Goal: Information Seeking & Learning: Learn about a topic

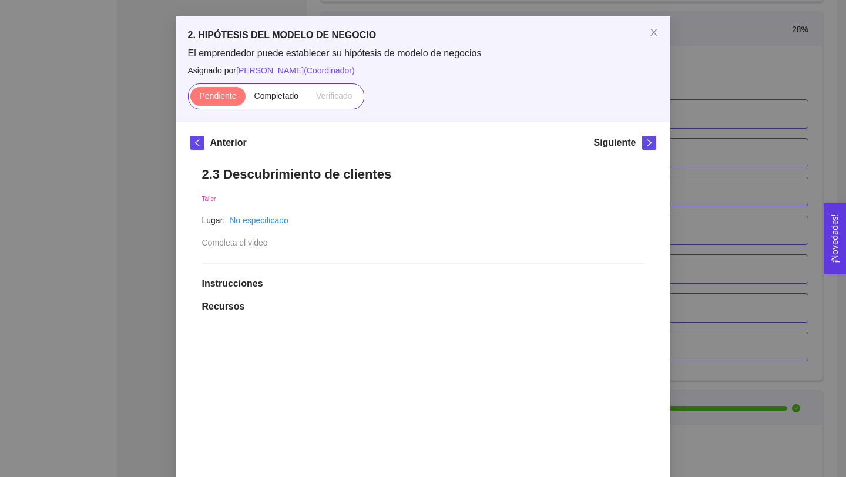
scroll to position [13, 0]
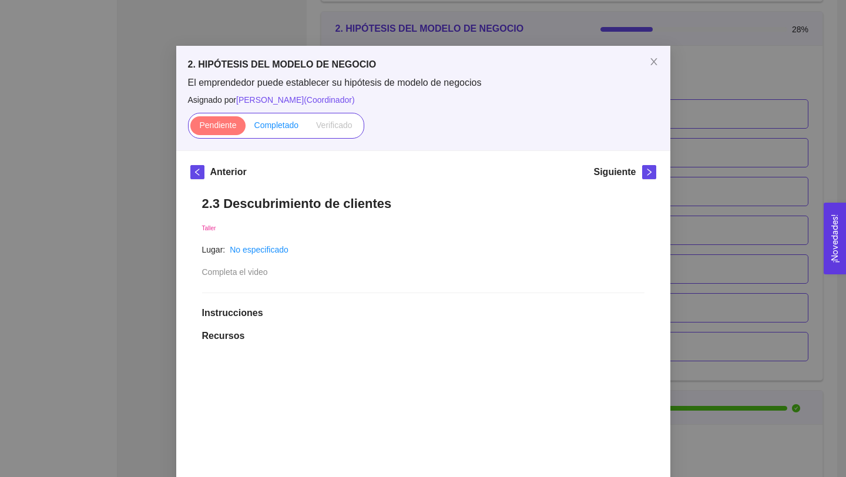
click at [283, 126] on span "Completado" at bounding box center [276, 124] width 45 height 9
click at [246, 128] on input "Completado" at bounding box center [246, 128] width 0 height 0
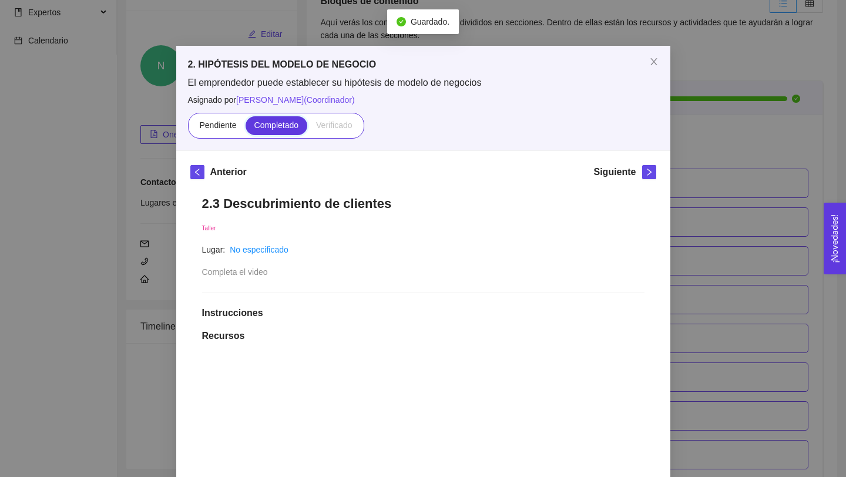
scroll to position [1126, 0]
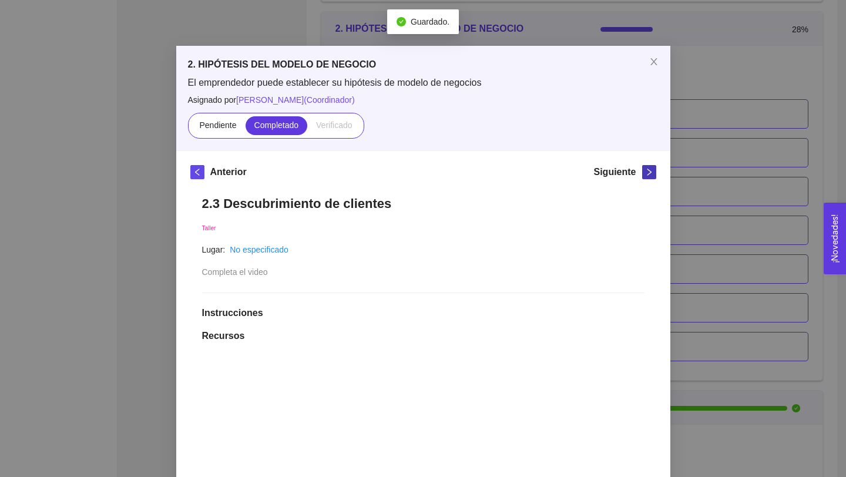
click at [649, 175] on icon "right" at bounding box center [649, 172] width 8 height 8
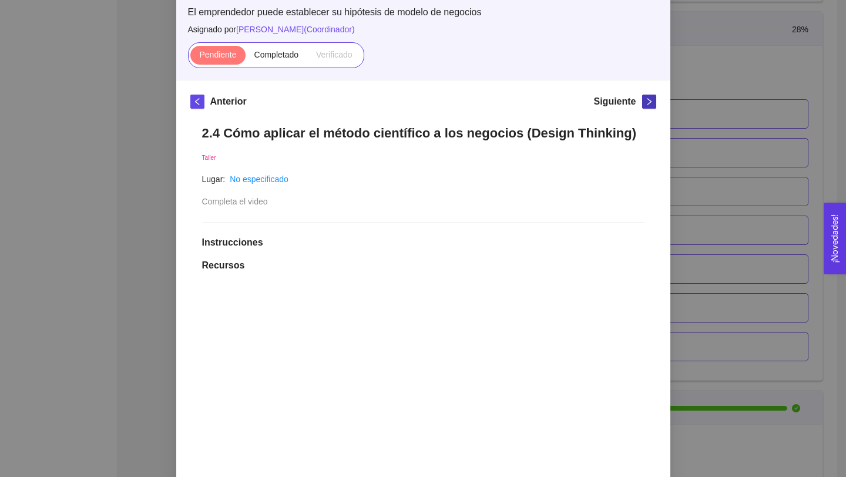
scroll to position [52, 0]
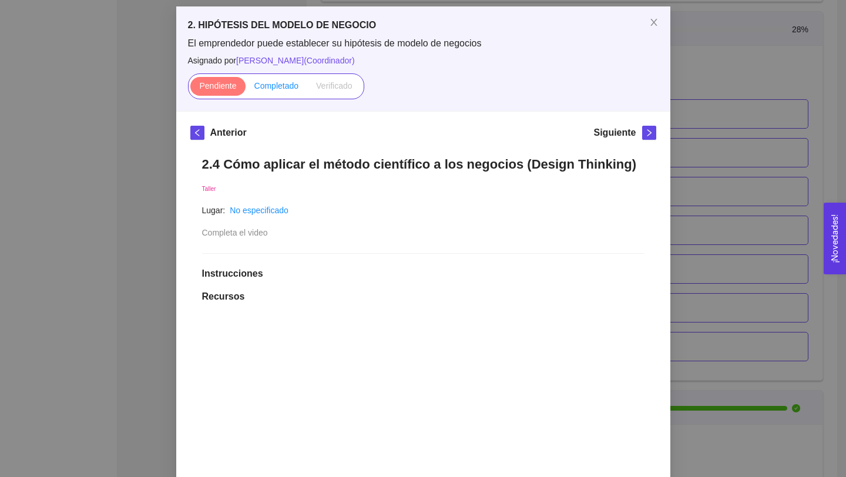
click at [284, 88] on span "Completado" at bounding box center [276, 85] width 45 height 9
click at [246, 89] on input "Completado" at bounding box center [246, 89] width 0 height 0
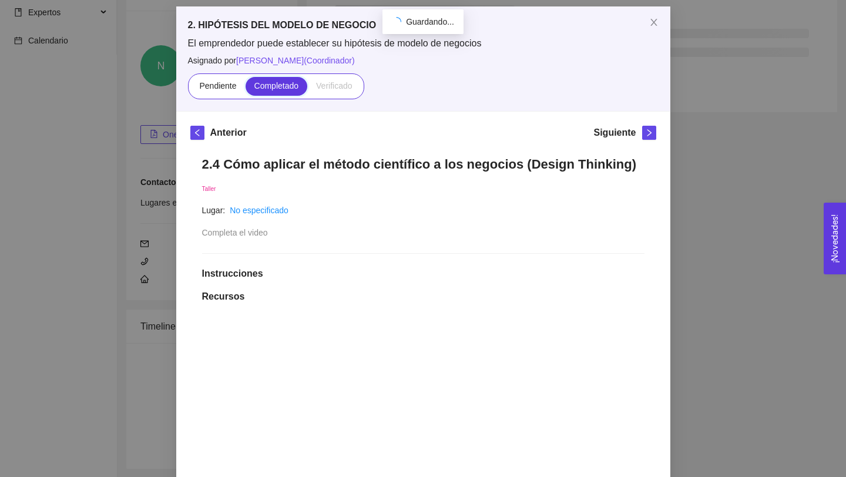
scroll to position [1126, 0]
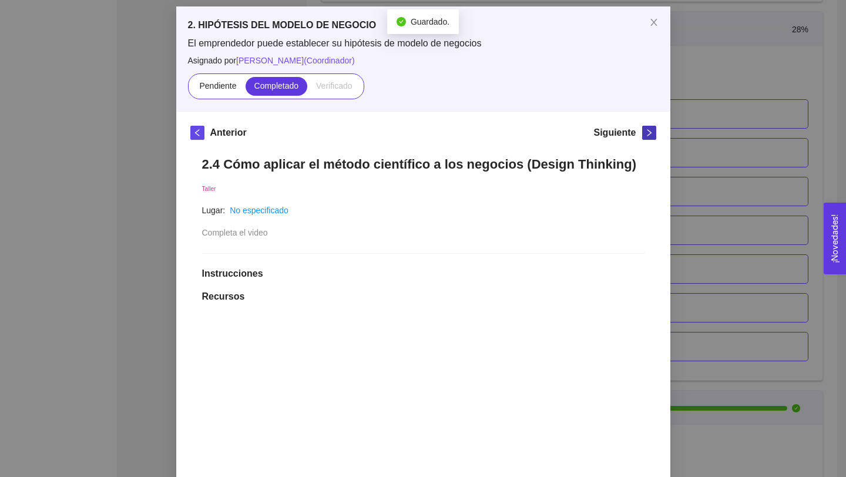
click at [647, 129] on icon "right" at bounding box center [649, 133] width 8 height 8
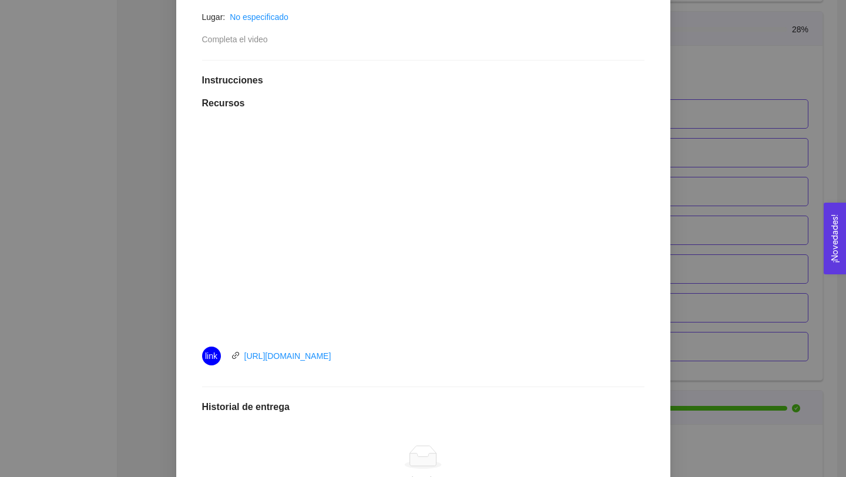
scroll to position [127, 0]
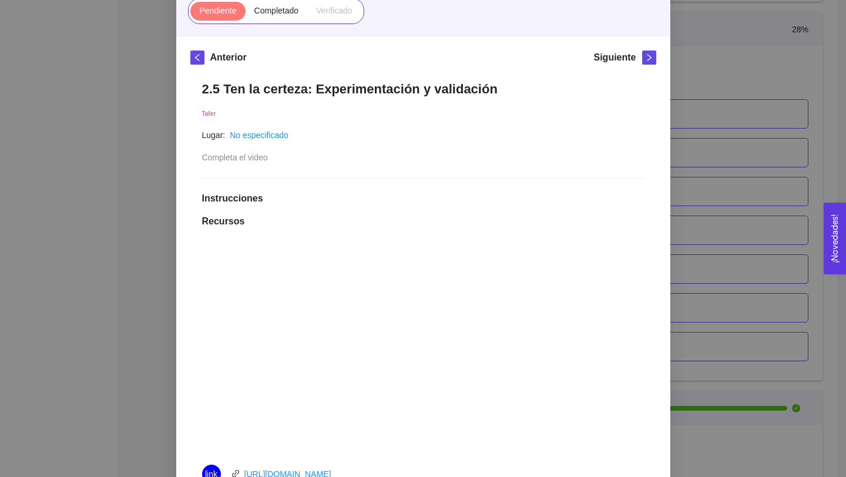
click at [700, 134] on div "2. HIPÓTESIS DEL MODELO DE NEGOCIO El emprendedor puede establecer su hipótesis…" at bounding box center [423, 238] width 846 height 477
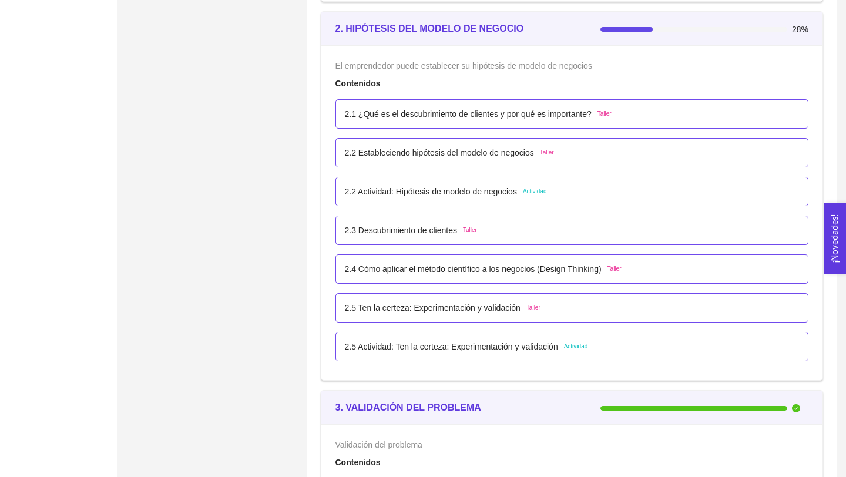
click at [497, 120] on div "2.1 ¿Qué es el descubrimiento de clientes y por qué es importante? Taller" at bounding box center [571, 113] width 473 height 29
click at [515, 116] on p "2.1 ¿Qué es el descubrimiento de clientes y por qué es importante?" at bounding box center [468, 113] width 247 height 13
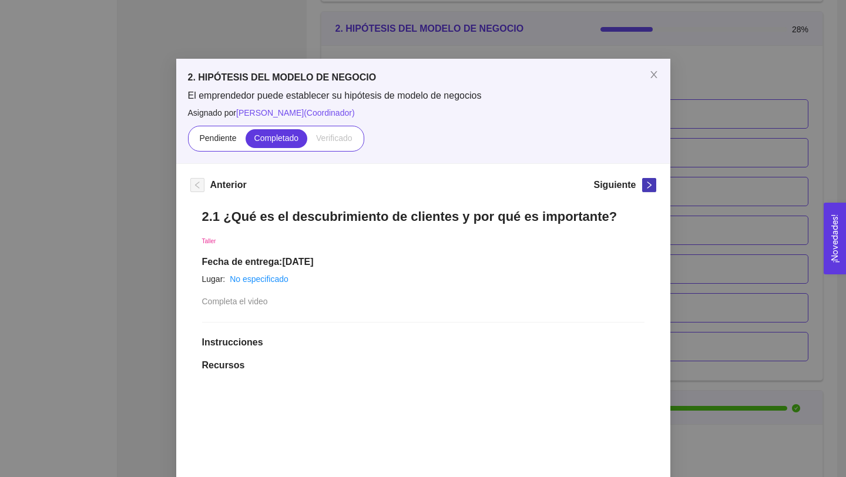
click at [645, 186] on icon "right" at bounding box center [649, 185] width 8 height 8
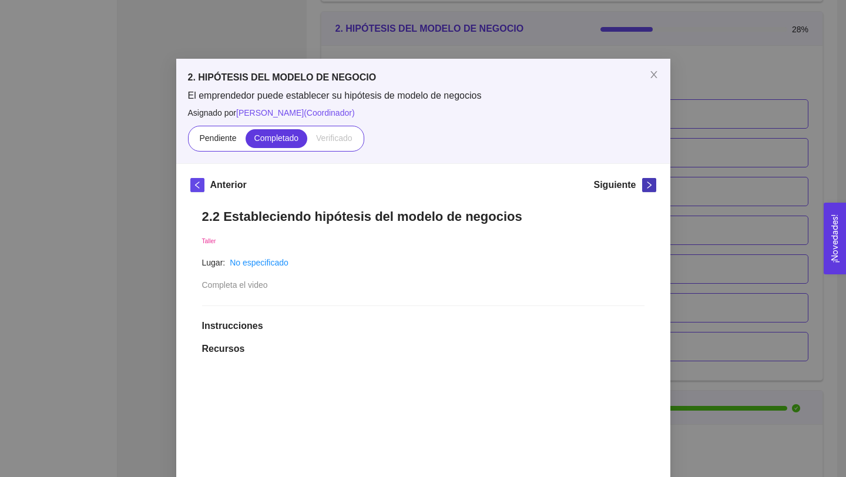
click at [645, 186] on icon "right" at bounding box center [649, 185] width 8 height 8
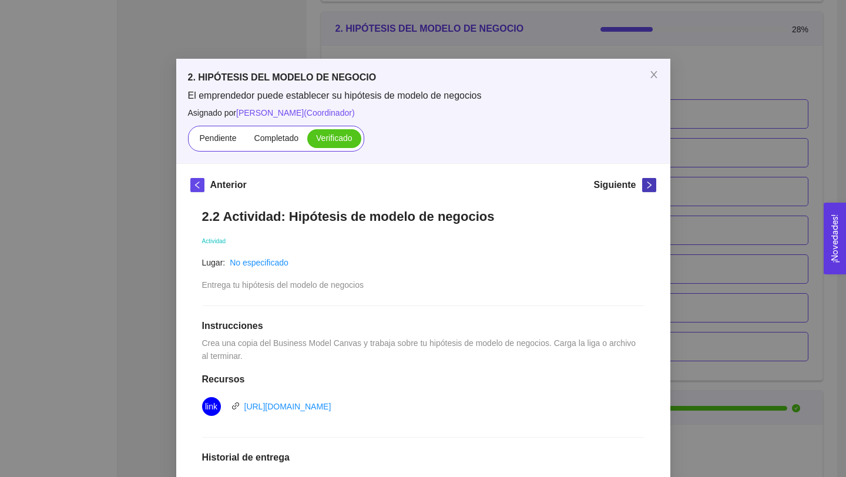
click at [645, 186] on icon "right" at bounding box center [649, 185] width 8 height 8
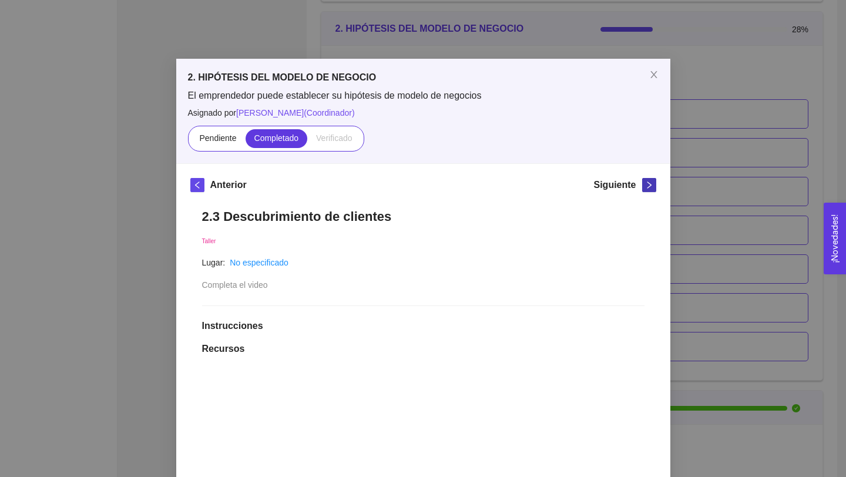
click at [645, 186] on icon "right" at bounding box center [649, 185] width 8 height 8
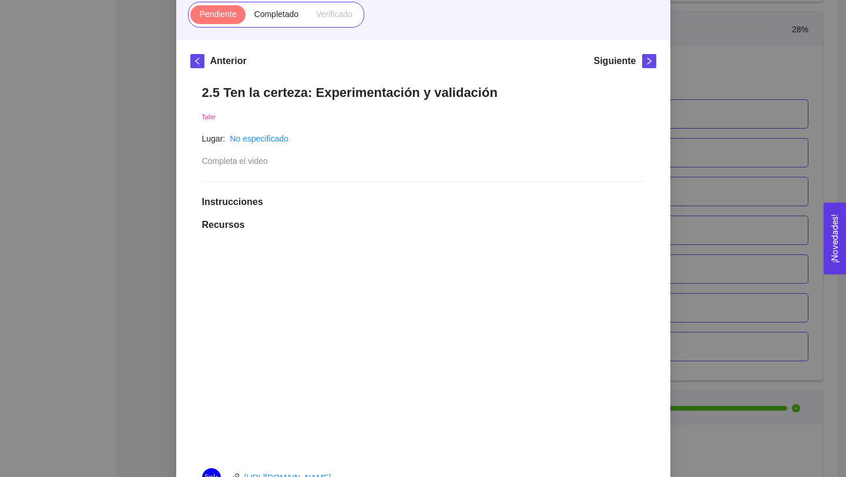
scroll to position [86, 0]
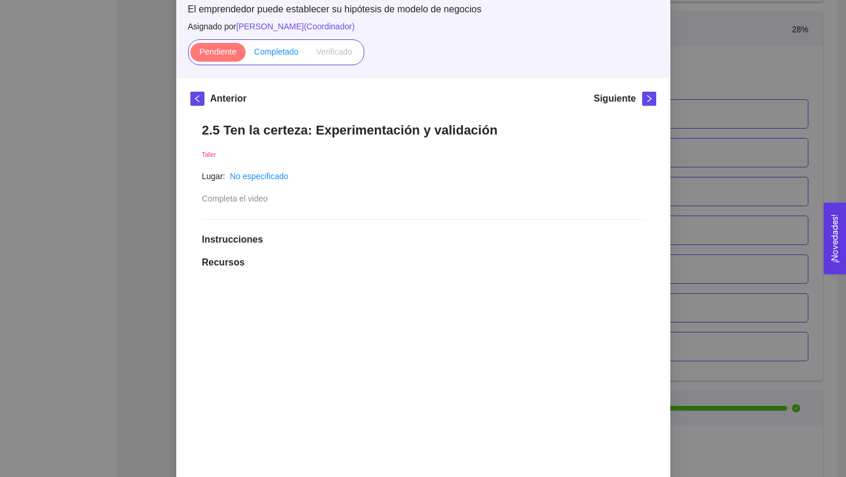
click at [263, 55] on span "Completado" at bounding box center [276, 51] width 45 height 9
click at [246, 55] on input "Completado" at bounding box center [246, 55] width 0 height 0
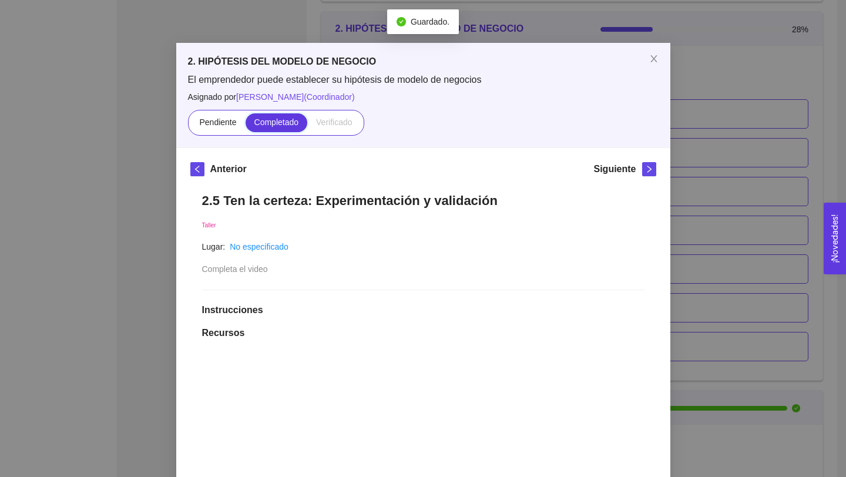
scroll to position [12, 0]
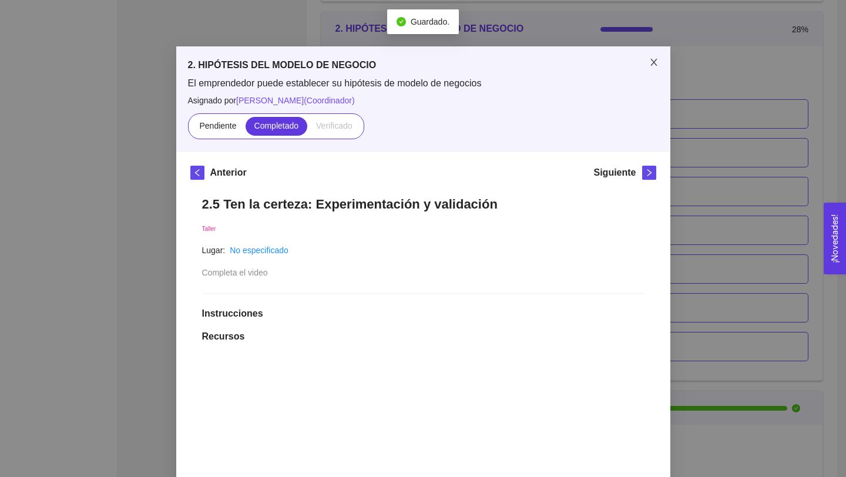
click at [656, 61] on icon "close" at bounding box center [653, 62] width 9 height 9
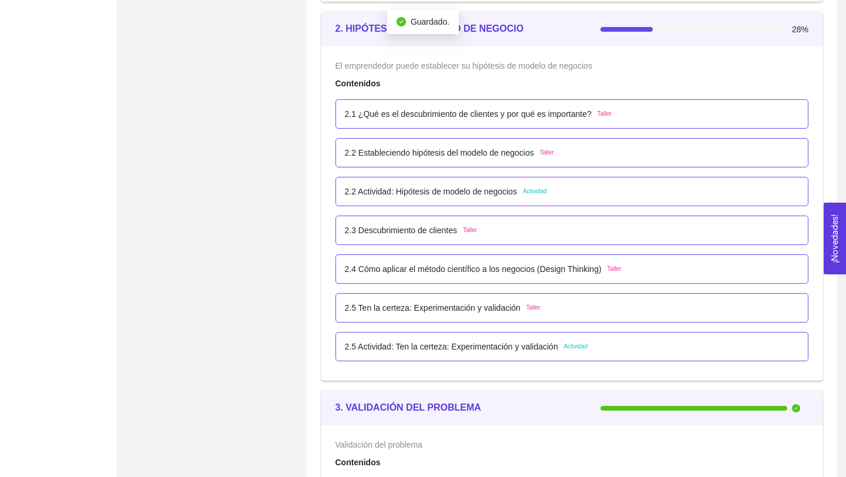
click at [411, 119] on p "2.1 ¿Qué es el descubrimiento de clientes y por qué es importante?" at bounding box center [468, 113] width 247 height 13
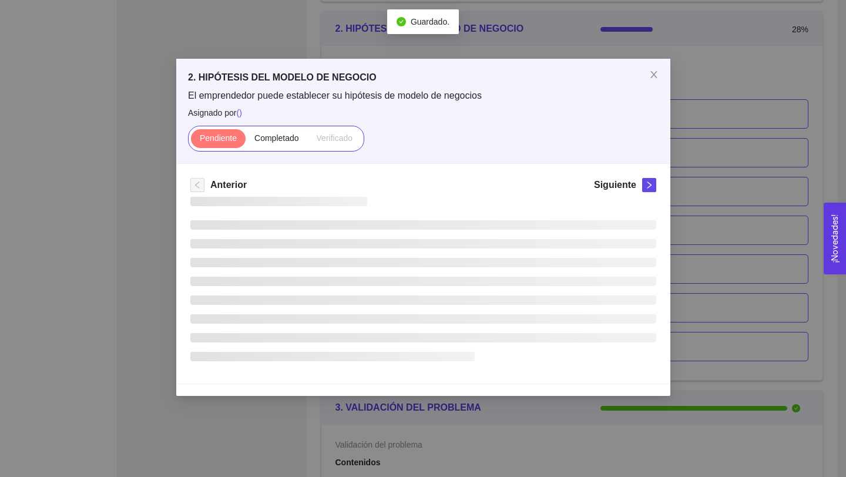
scroll to position [0, 0]
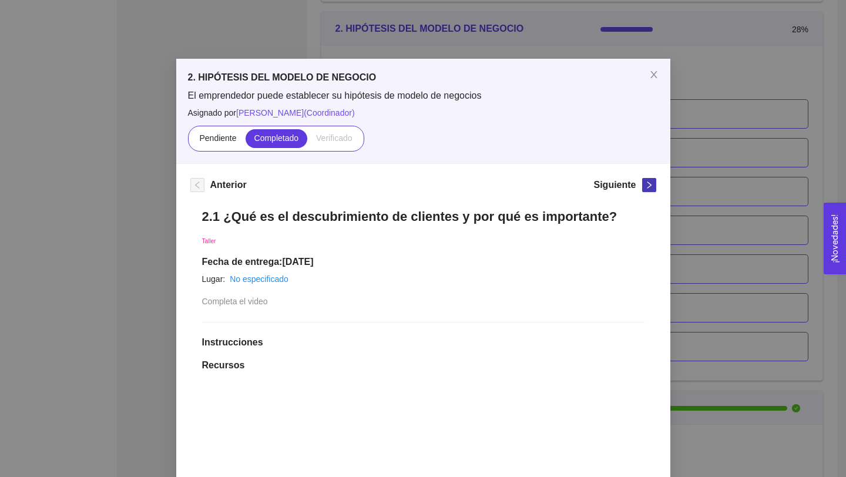
click at [645, 190] on button "button" at bounding box center [649, 185] width 14 height 14
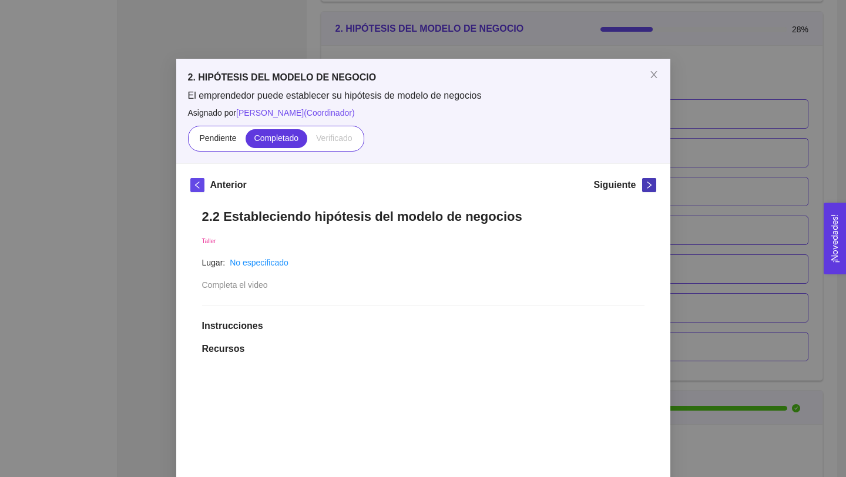
click at [645, 189] on button "button" at bounding box center [649, 185] width 14 height 14
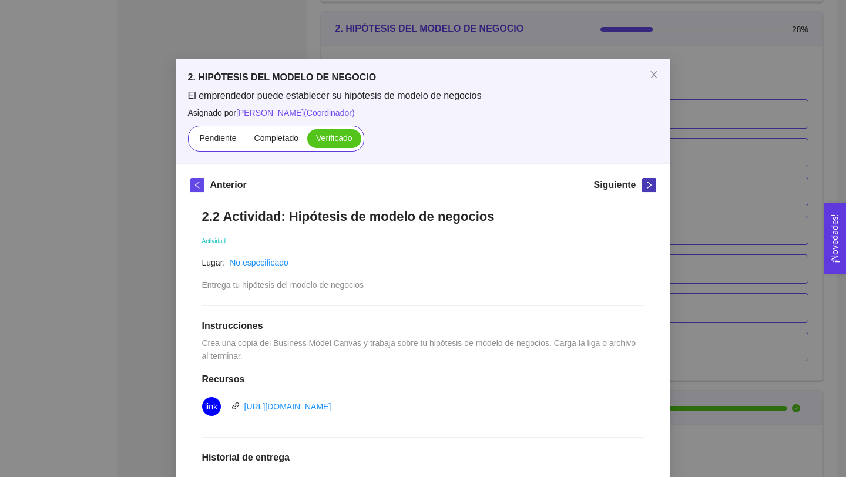
click at [645, 189] on button "button" at bounding box center [649, 185] width 14 height 14
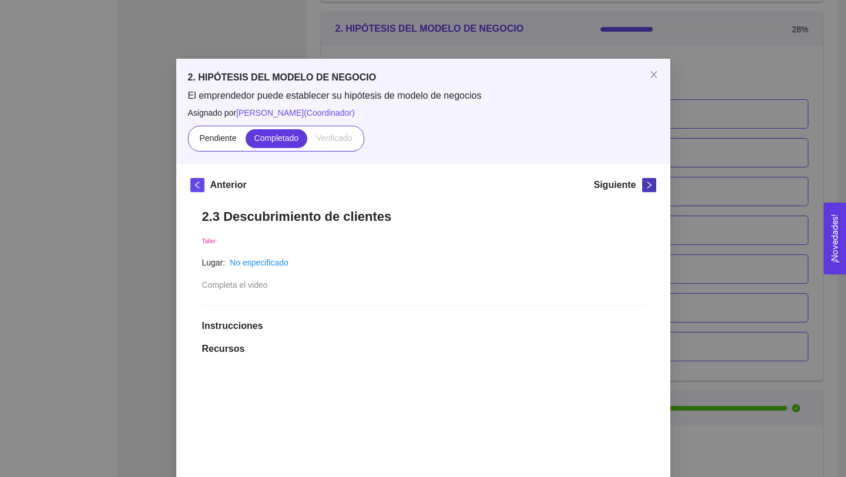
click at [645, 190] on button "button" at bounding box center [649, 185] width 14 height 14
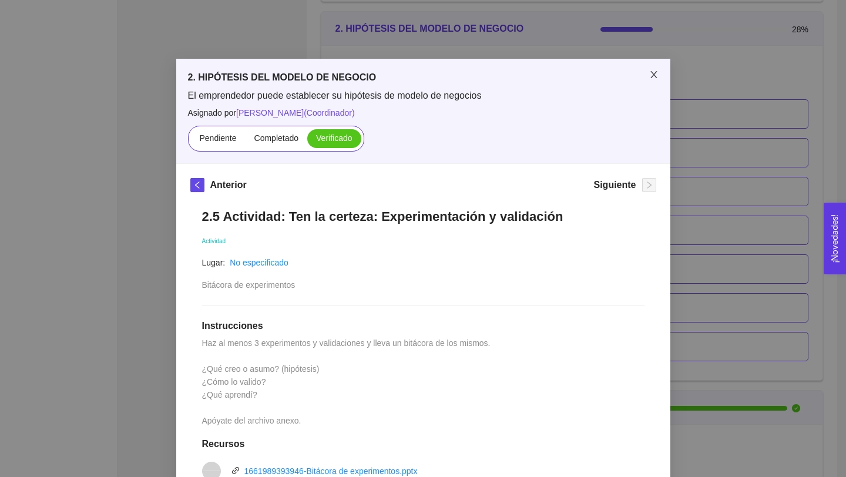
click at [652, 76] on icon "close" at bounding box center [653, 74] width 6 height 7
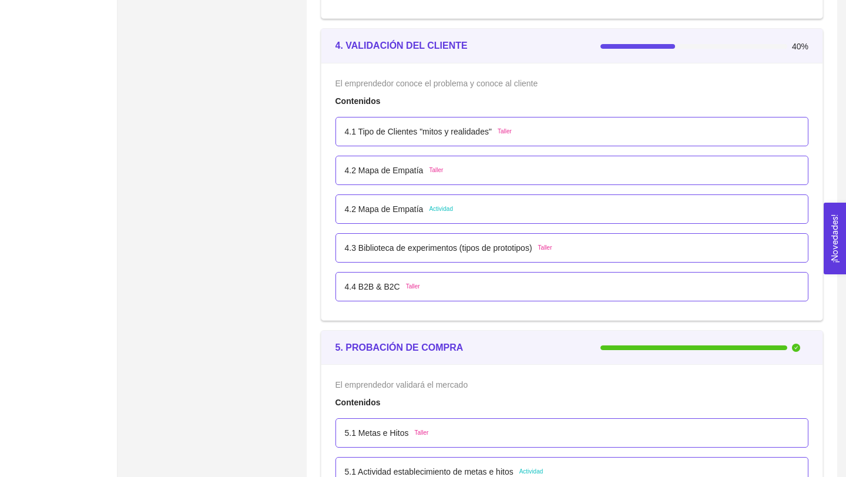
scroll to position [1901, 0]
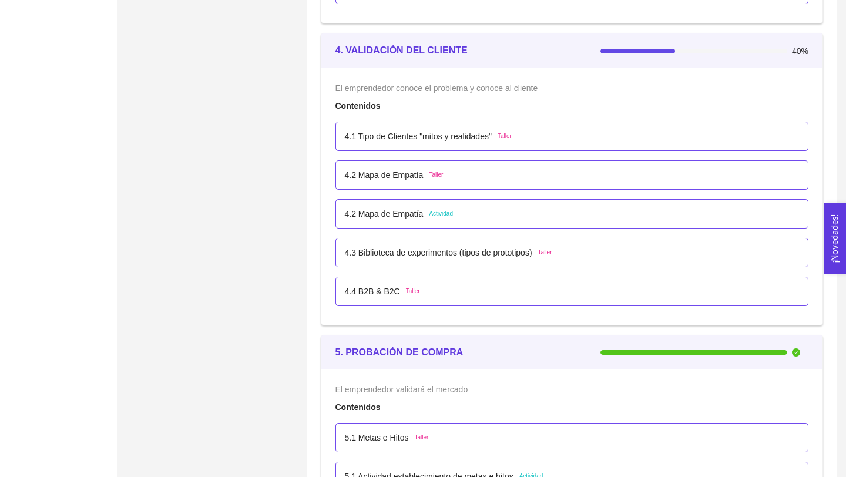
click at [456, 134] on p "4.1 Tipo de Clientes "mitos y realidades"" at bounding box center [418, 136] width 147 height 13
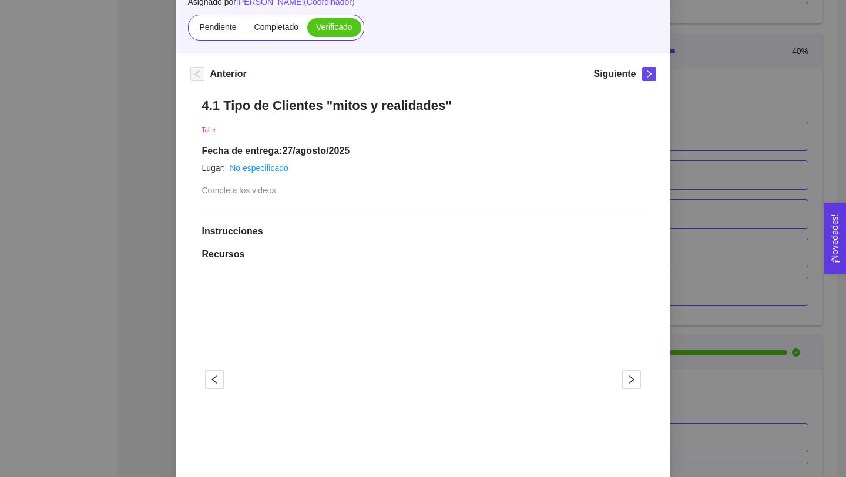
scroll to position [24, 0]
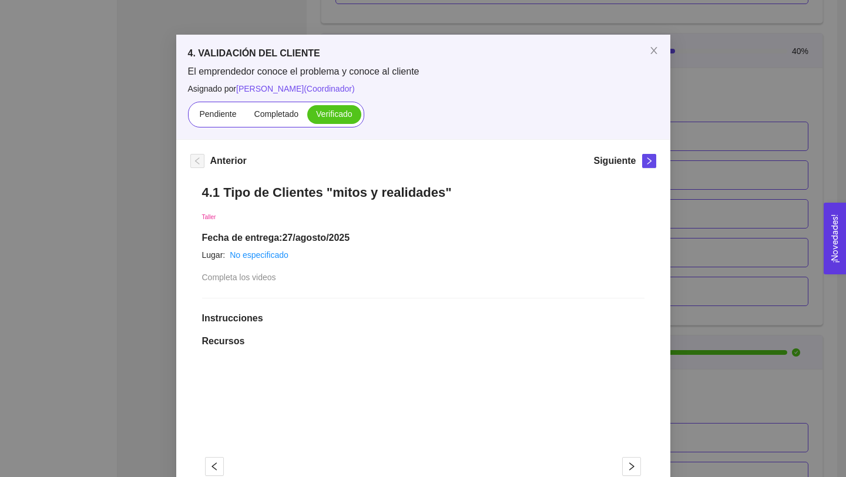
click at [639, 163] on div "Siguiente" at bounding box center [624, 163] width 62 height 19
click at [646, 164] on icon "right" at bounding box center [649, 161] width 8 height 8
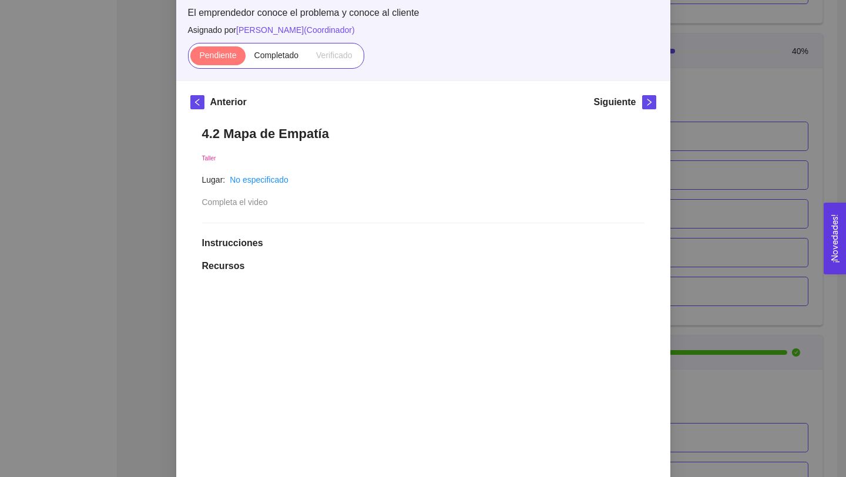
scroll to position [3, 0]
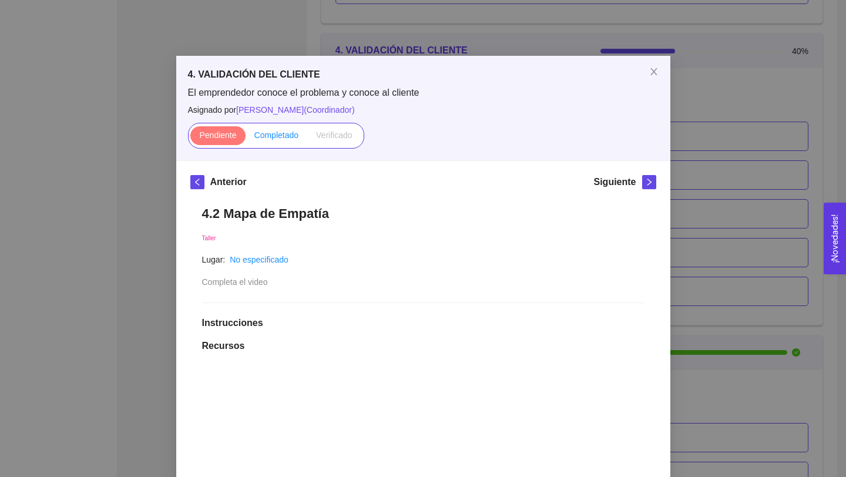
click at [275, 132] on span "Completado" at bounding box center [276, 134] width 45 height 9
click at [246, 138] on input "Completado" at bounding box center [246, 138] width 0 height 0
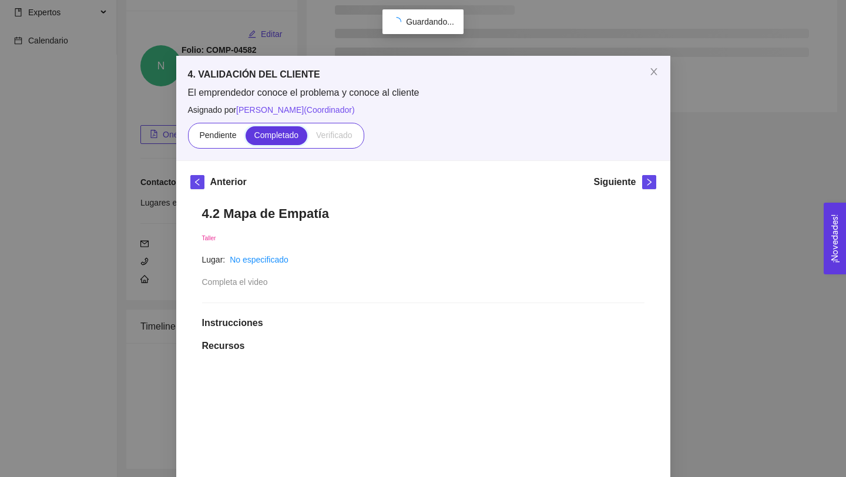
scroll to position [1901, 0]
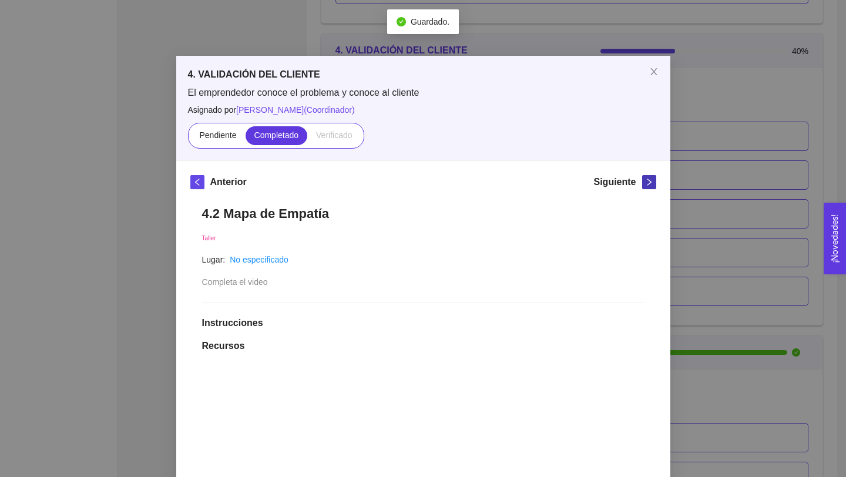
click at [646, 185] on icon "right" at bounding box center [649, 182] width 8 height 8
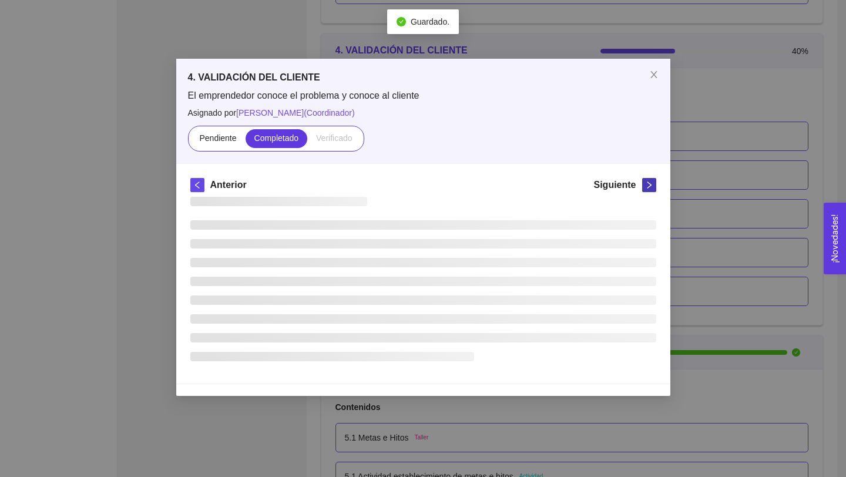
scroll to position [0, 0]
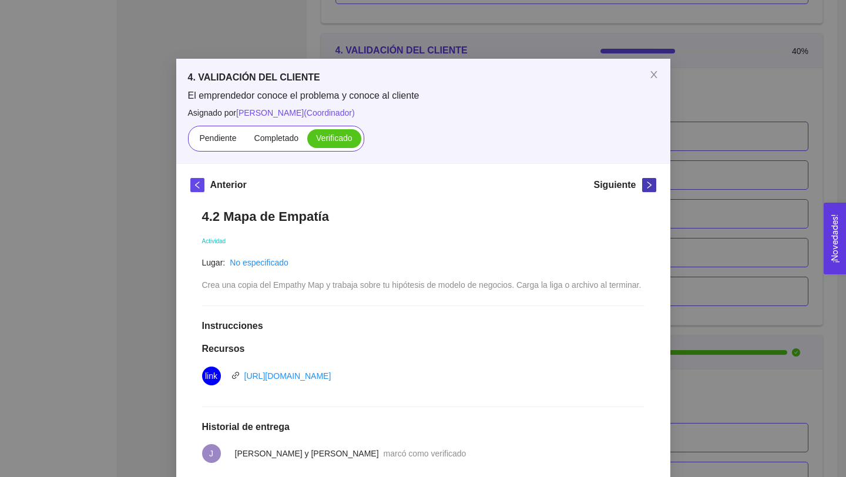
click at [649, 187] on icon "right" at bounding box center [649, 185] width 8 height 8
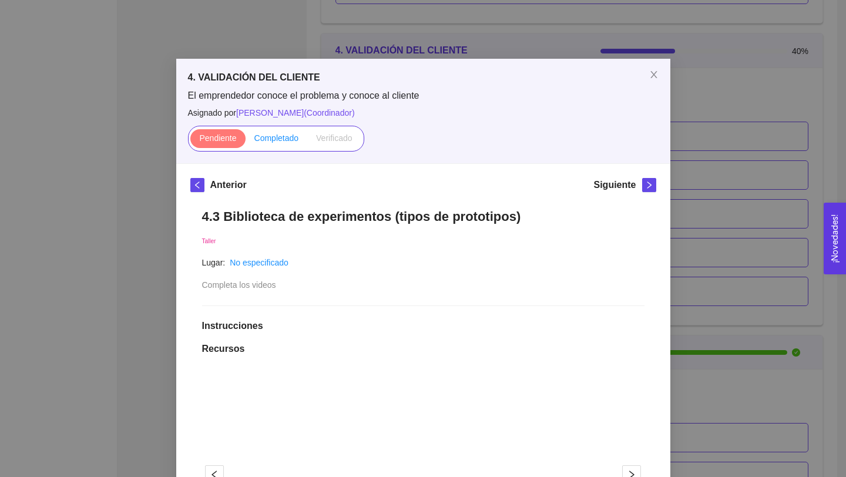
click at [287, 142] on span "Completado" at bounding box center [276, 137] width 45 height 9
click at [246, 141] on input "Completado" at bounding box center [246, 141] width 0 height 0
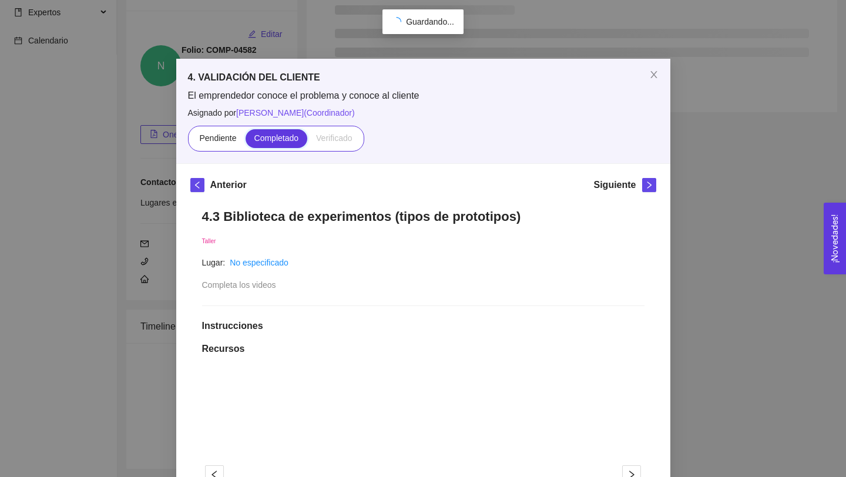
scroll to position [1901, 0]
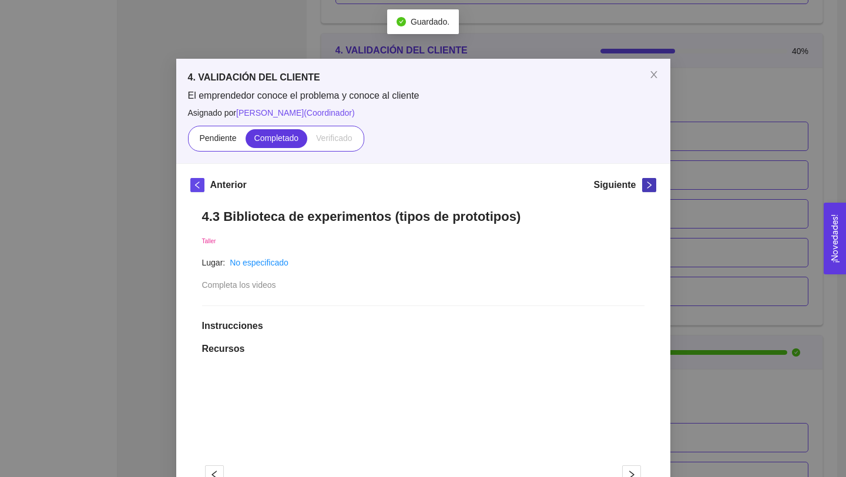
click at [649, 186] on icon "right" at bounding box center [649, 185] width 8 height 8
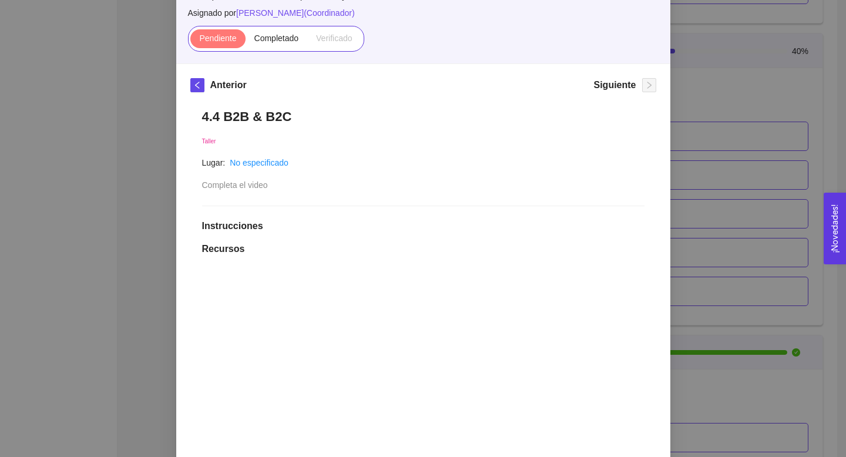
scroll to position [21, 0]
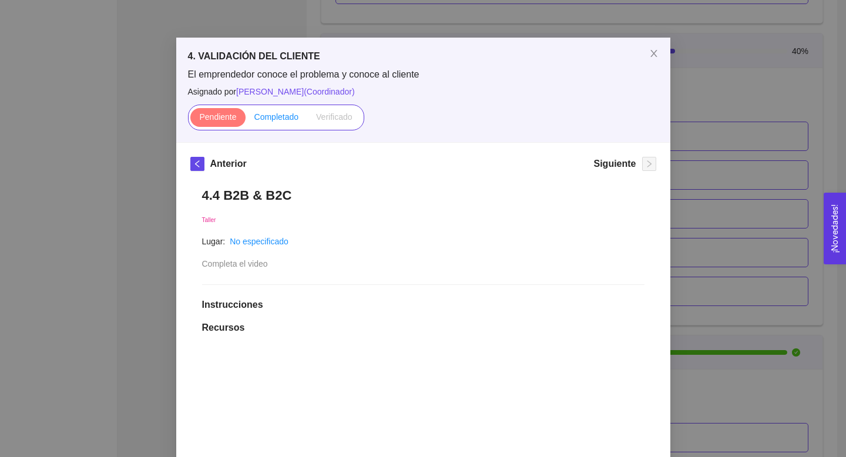
click at [272, 113] on span "Completado" at bounding box center [276, 116] width 45 height 9
click at [246, 120] on input "Completado" at bounding box center [246, 120] width 0 height 0
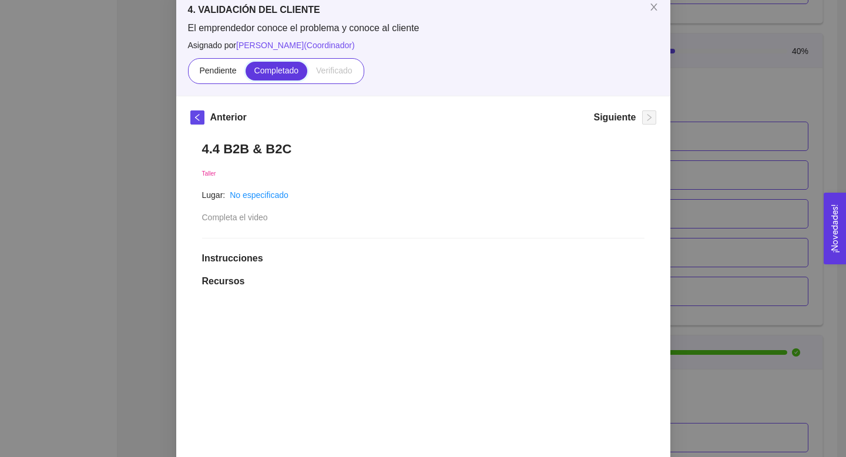
scroll to position [69, 0]
click at [508, 142] on h1 "4.4 B2B & B2C" at bounding box center [423, 148] width 442 height 16
click at [651, 5] on icon "close" at bounding box center [653, 5] width 9 height 9
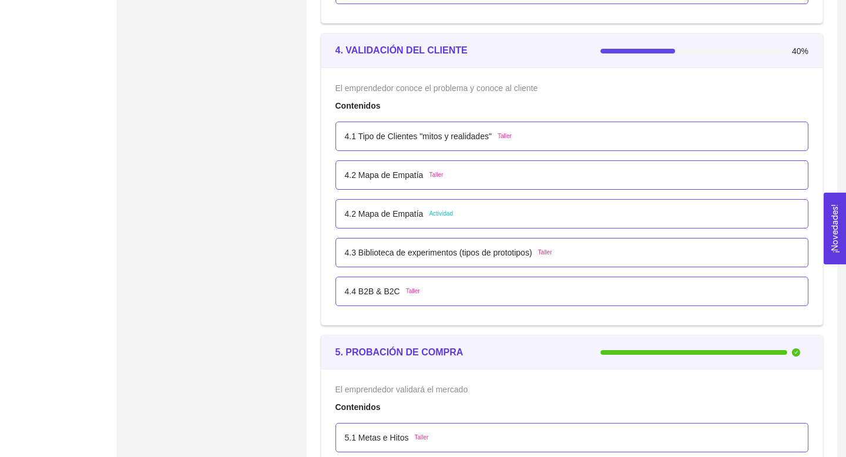
click at [512, 138] on span "Taller" at bounding box center [504, 136] width 14 height 9
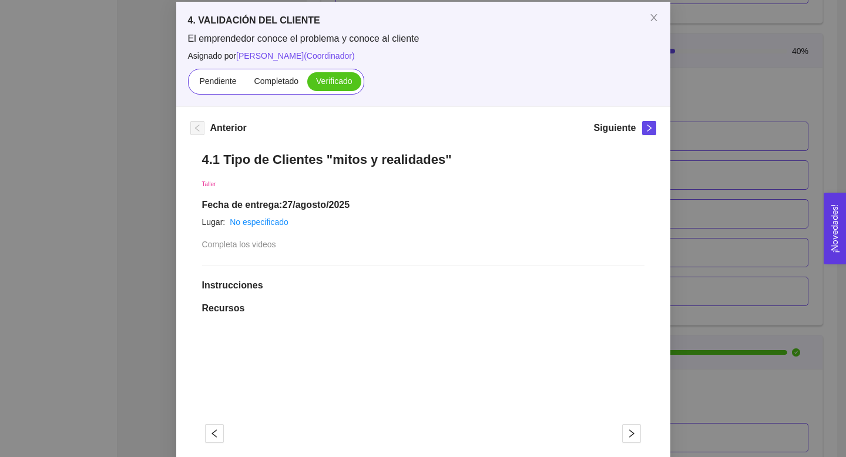
scroll to position [60, 0]
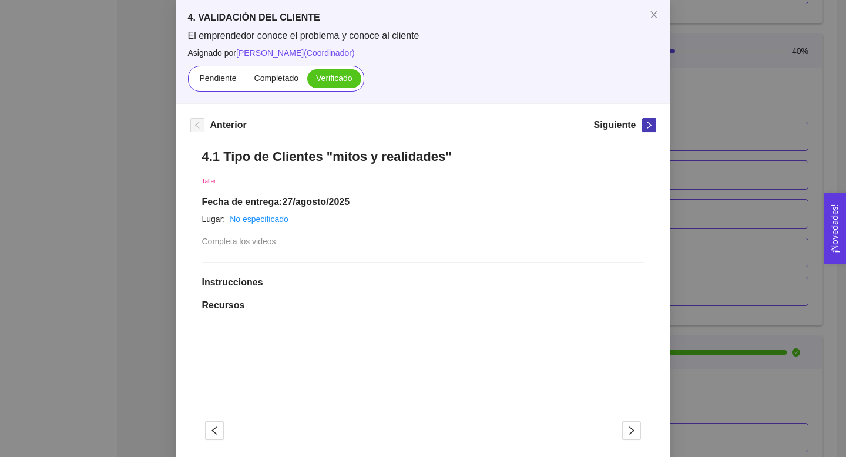
click at [648, 123] on icon "right" at bounding box center [649, 125] width 4 height 7
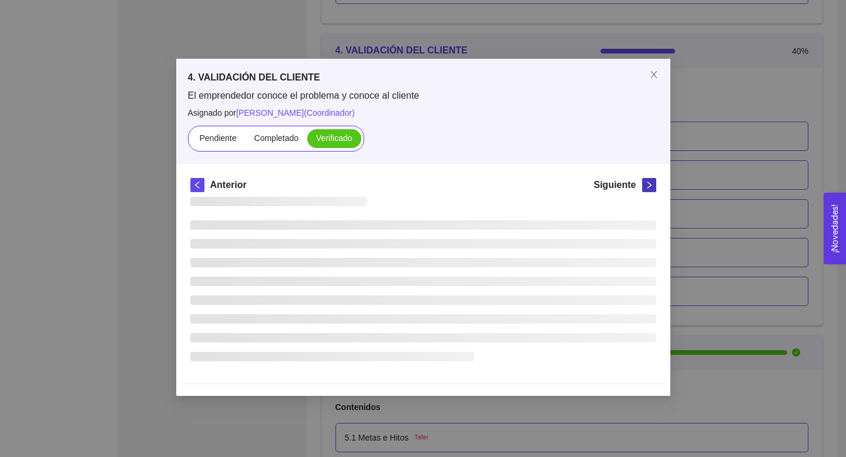
scroll to position [0, 0]
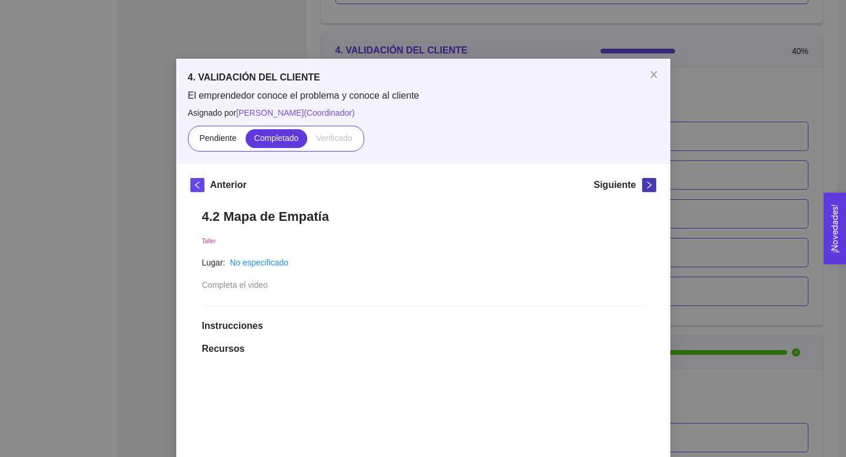
click at [654, 183] on span "right" at bounding box center [649, 185] width 13 height 8
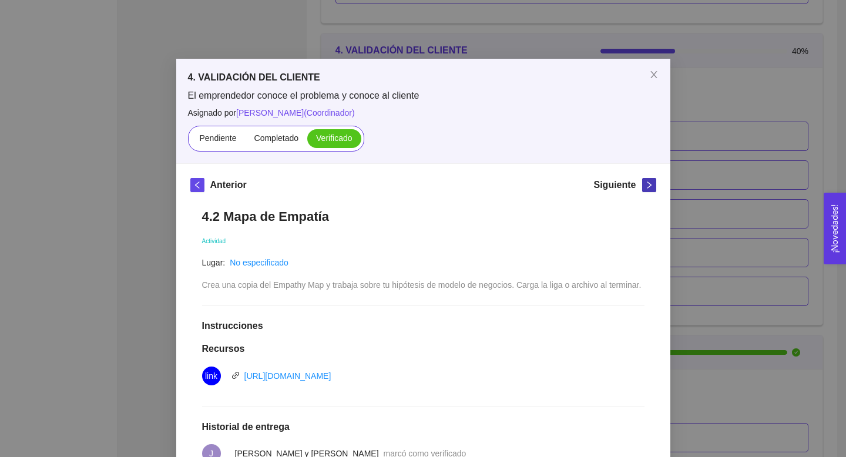
click at [654, 183] on span "right" at bounding box center [649, 185] width 13 height 8
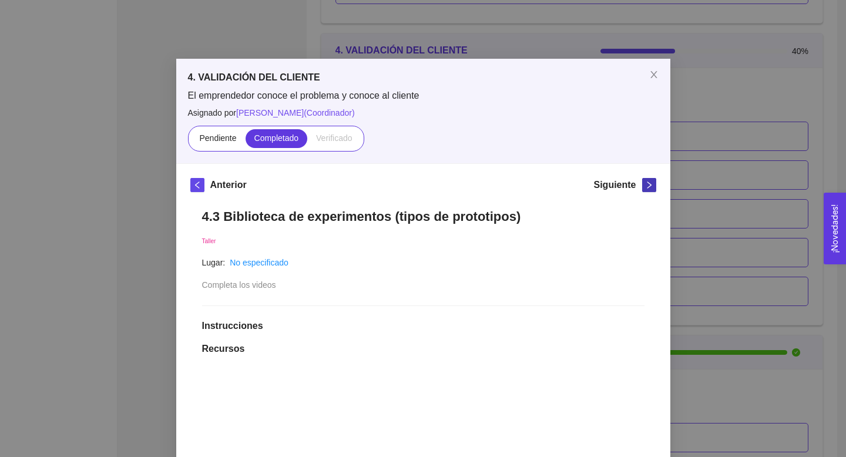
click at [654, 183] on span "right" at bounding box center [649, 185] width 13 height 8
click at [654, 79] on icon "close" at bounding box center [653, 74] width 9 height 9
